Goal: Register for event/course

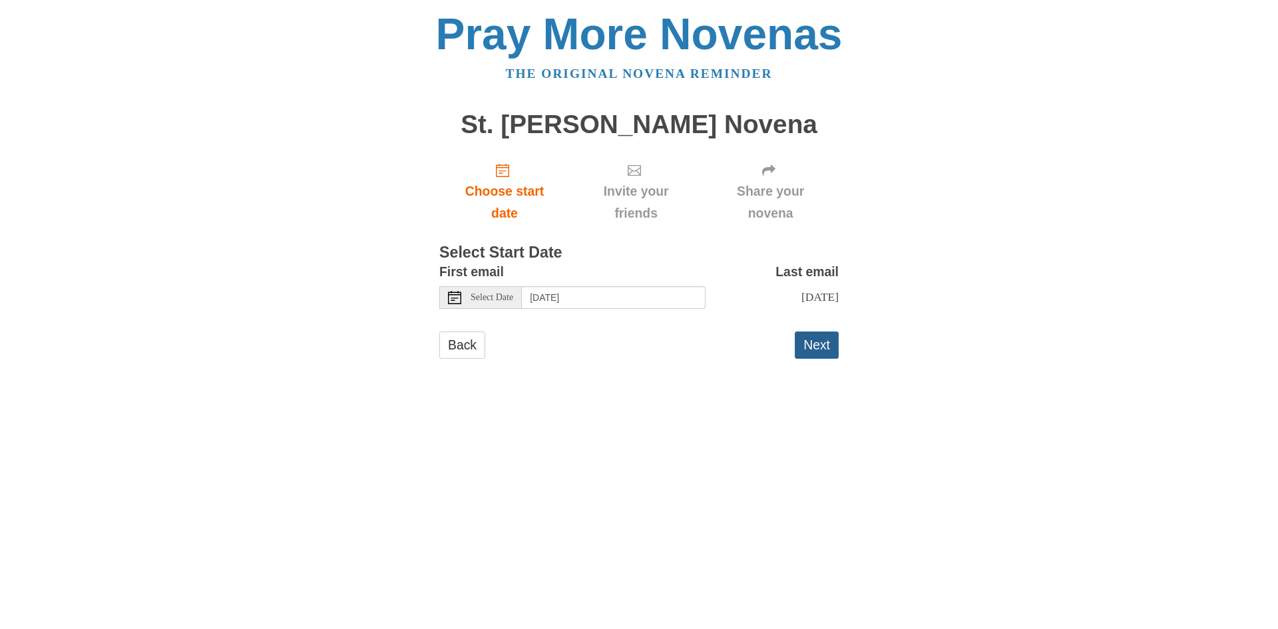
click at [820, 356] on button "Next" at bounding box center [817, 345] width 44 height 27
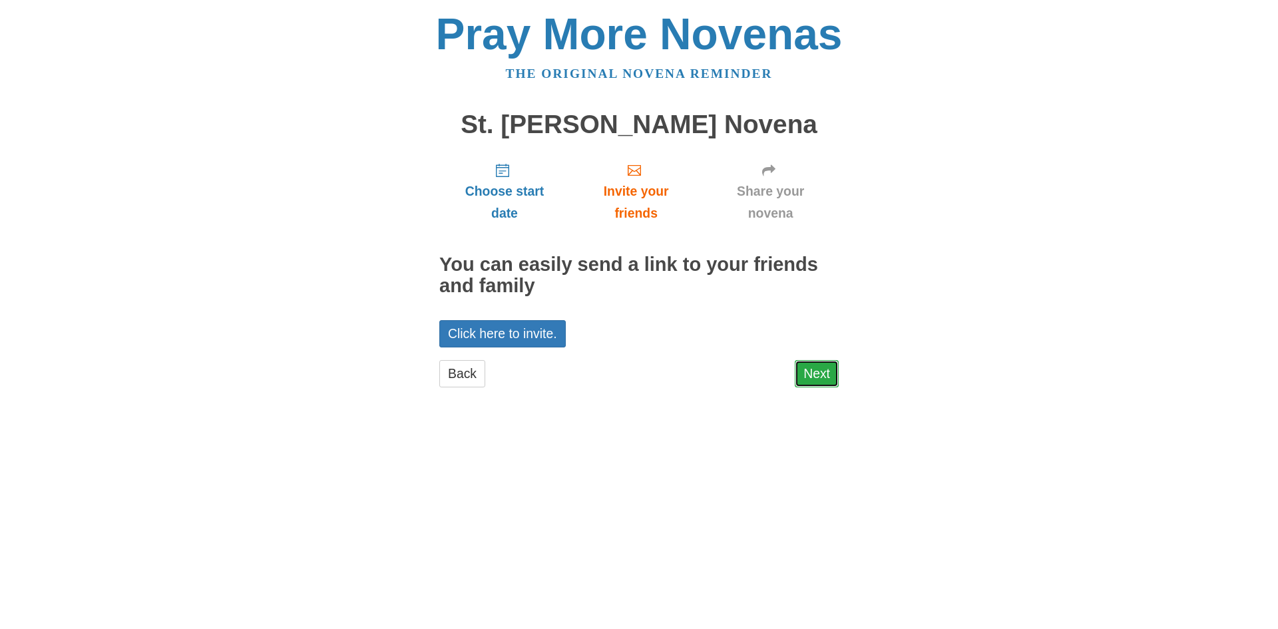
click at [805, 371] on link "Next" at bounding box center [817, 373] width 44 height 27
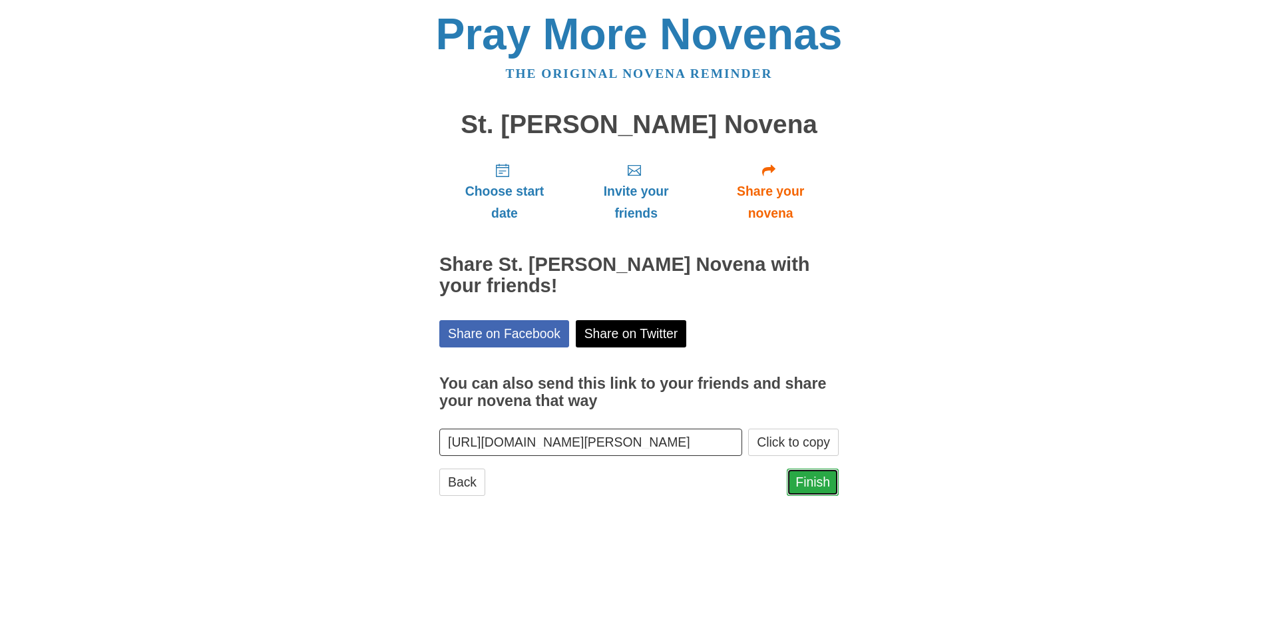
click at [804, 479] on link "Finish" at bounding box center [813, 482] width 52 height 27
